Goal: Find specific page/section: Find specific page/section

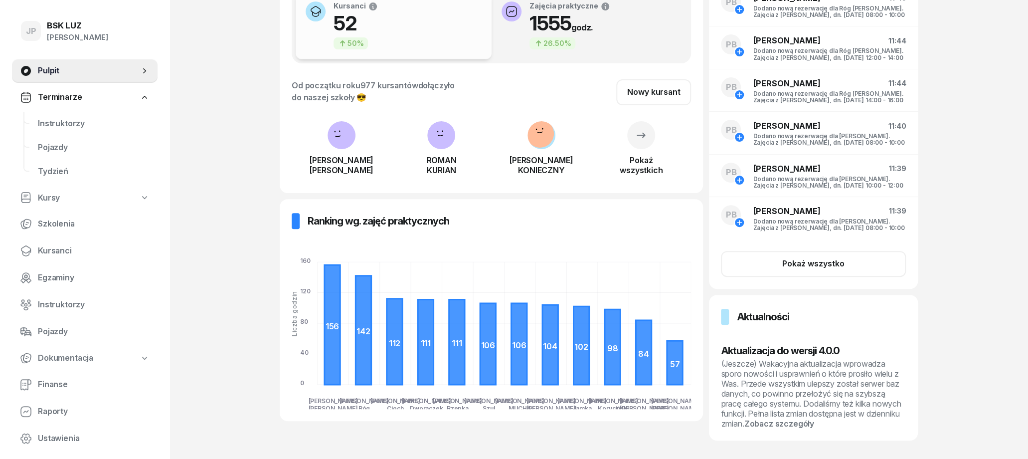
scroll to position [89, 0]
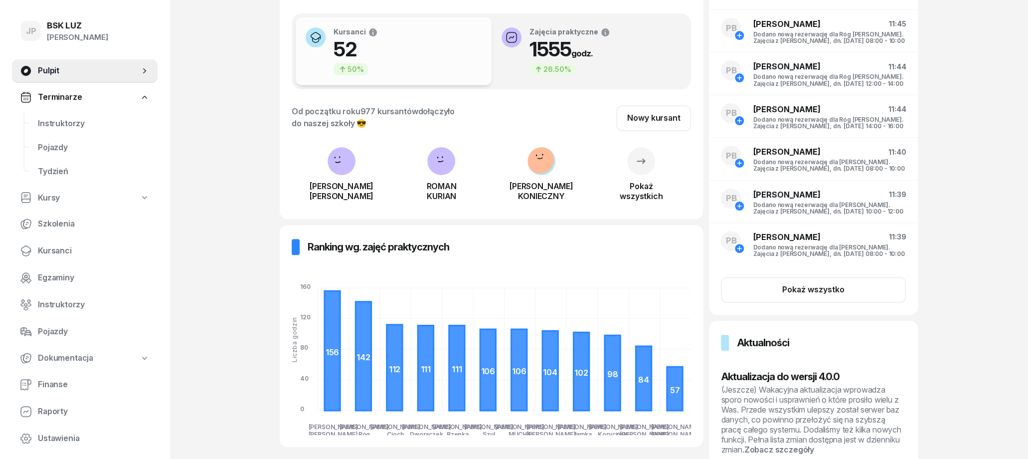
click at [53, 197] on span "Kursy" at bounding box center [49, 197] width 22 height 13
select select
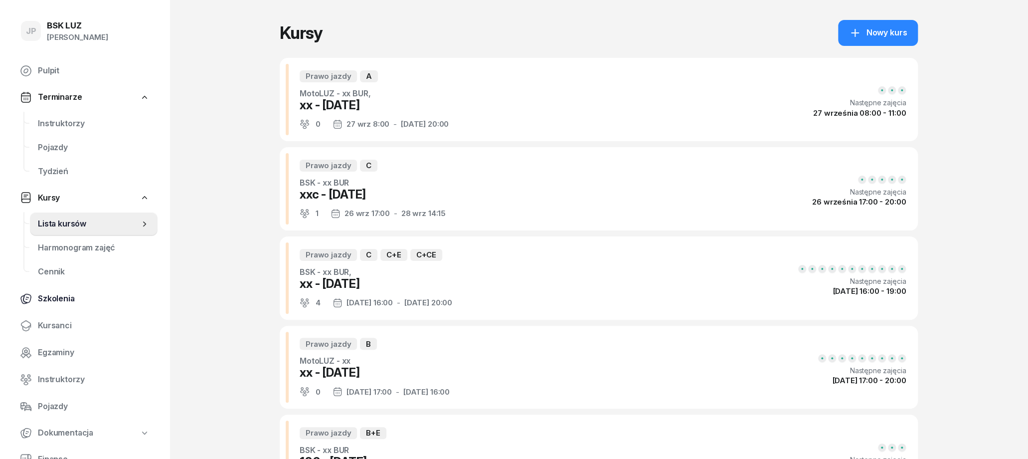
click at [58, 298] on span "Szkolenia" at bounding box center [94, 298] width 112 height 13
select select "createdAt-desc"
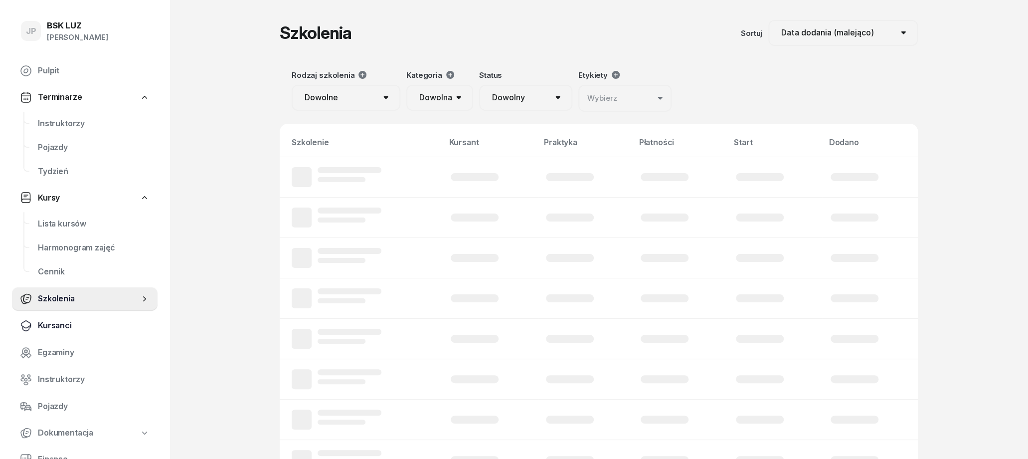
click at [58, 324] on span "Kursanci" at bounding box center [94, 325] width 112 height 13
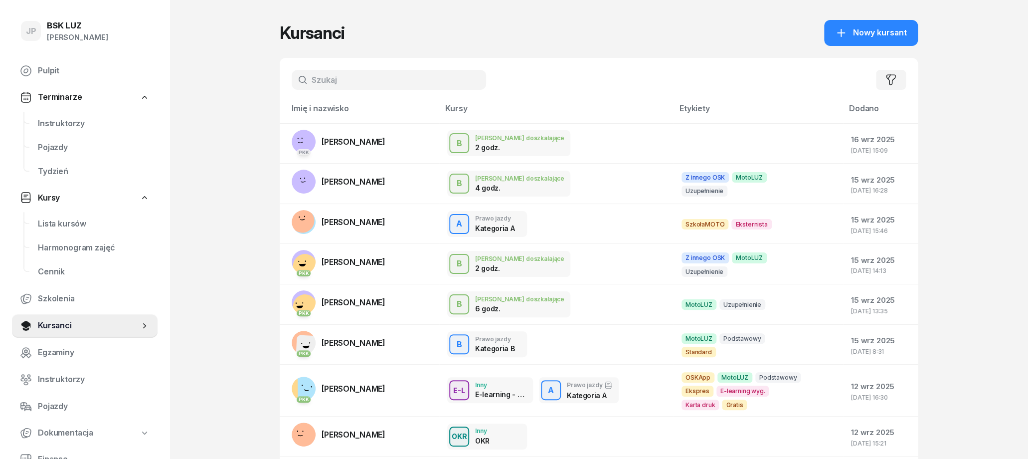
click at [382, 84] on input "text" at bounding box center [389, 80] width 194 height 20
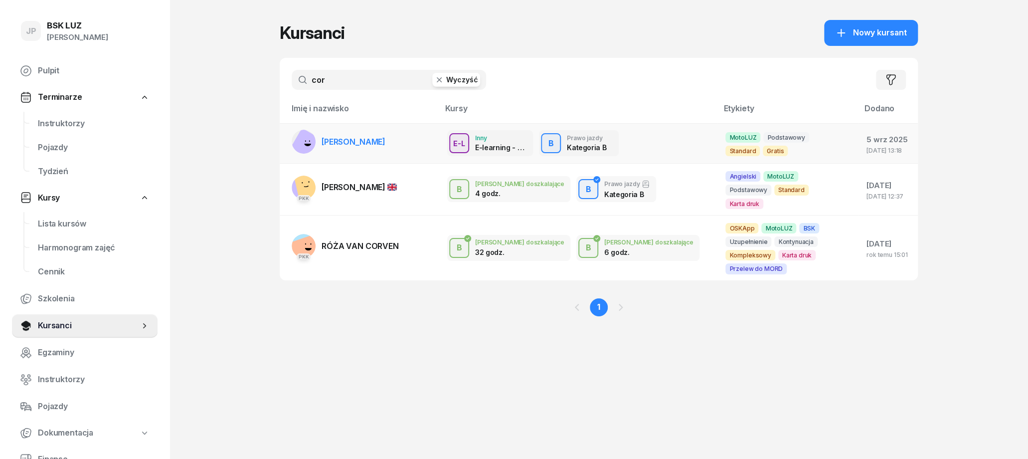
type input "cor"
click at [383, 148] on link "[PERSON_NAME]" at bounding box center [339, 142] width 94 height 24
